Goal: Task Accomplishment & Management: Use online tool/utility

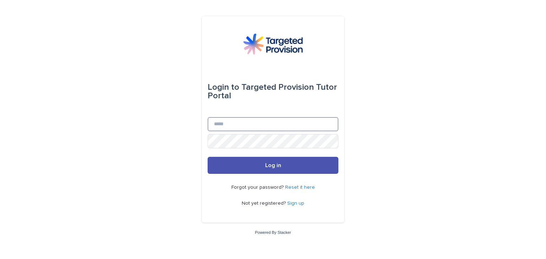
click at [244, 131] on input "Email" at bounding box center [272, 124] width 131 height 14
type input "**********"
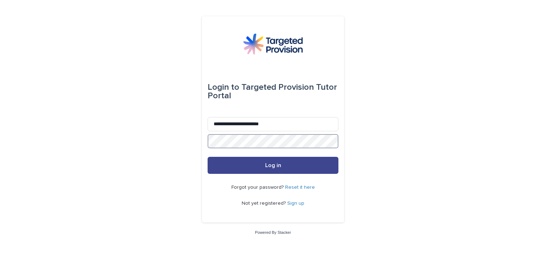
click at [207, 157] on button "Log in" at bounding box center [272, 165] width 131 height 17
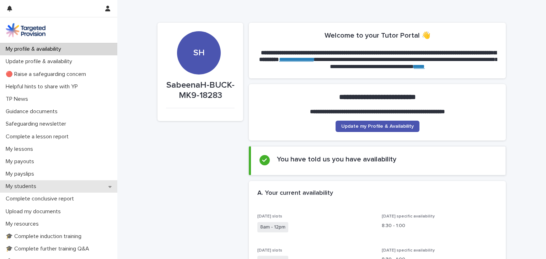
click at [47, 188] on div "My students" at bounding box center [58, 186] width 117 height 12
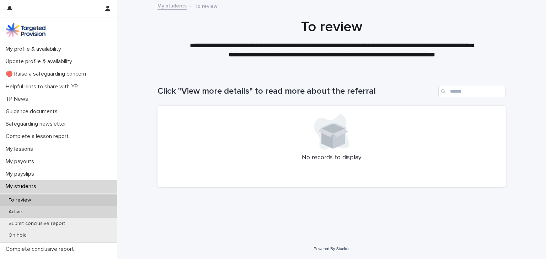
click at [50, 212] on div "Active" at bounding box center [58, 212] width 117 height 12
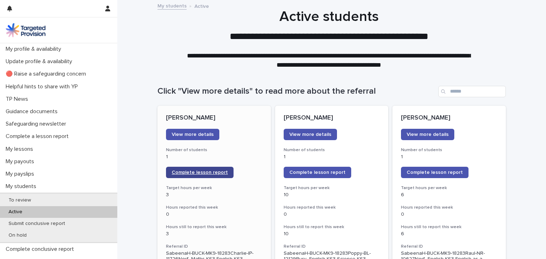
click at [203, 172] on span "Complete lesson report" at bounding box center [200, 172] width 56 height 5
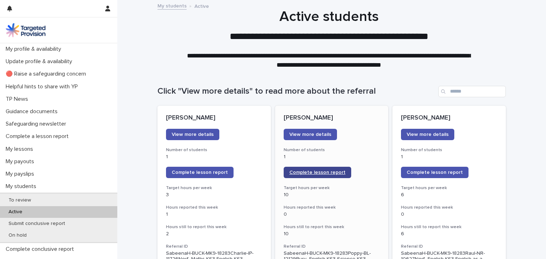
click at [312, 174] on span "Complete lesson report" at bounding box center [317, 172] width 56 height 5
